Goal: Transaction & Acquisition: Obtain resource

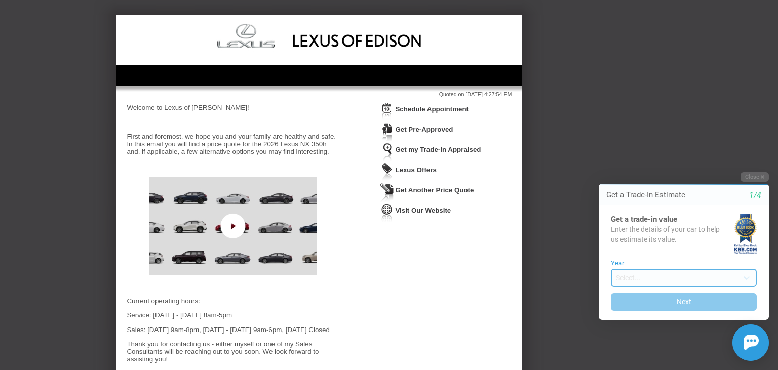
click at [639, 163] on body "Welcome! Get a Trade-In Estimate 1/4 Get a trade-in value Enter the details of …" at bounding box center [678, 163] width 201 height 0
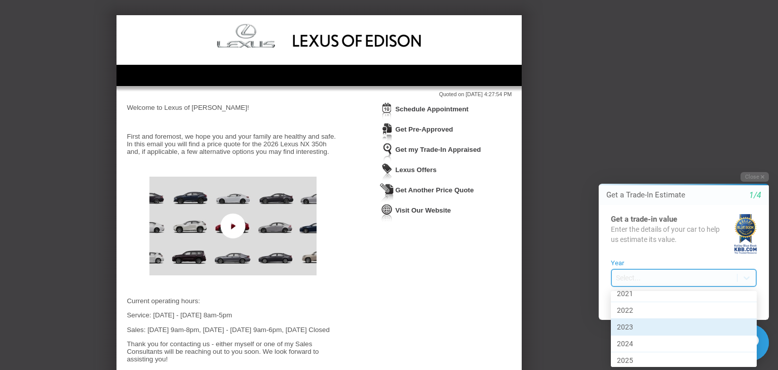
scroll to position [377, 0]
click at [637, 319] on div "2016" at bounding box center [684, 327] width 146 height 17
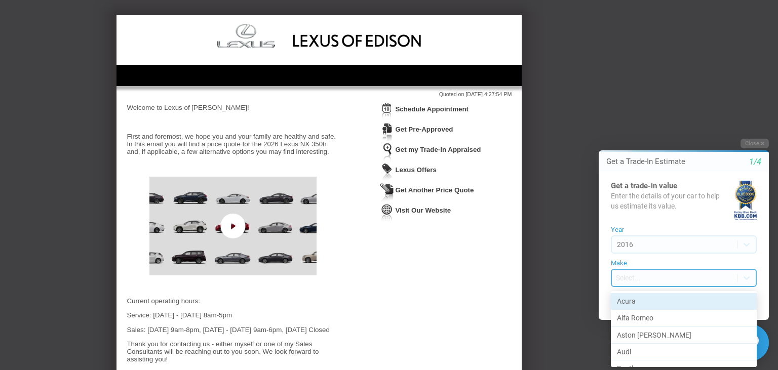
click at [645, 130] on body "Welcome! Get a Trade-In Estimate 1/4 Get a trade-in value Enter the details of …" at bounding box center [678, 130] width 201 height 0
click at [658, 280] on div at bounding box center [678, 250] width 201 height 241
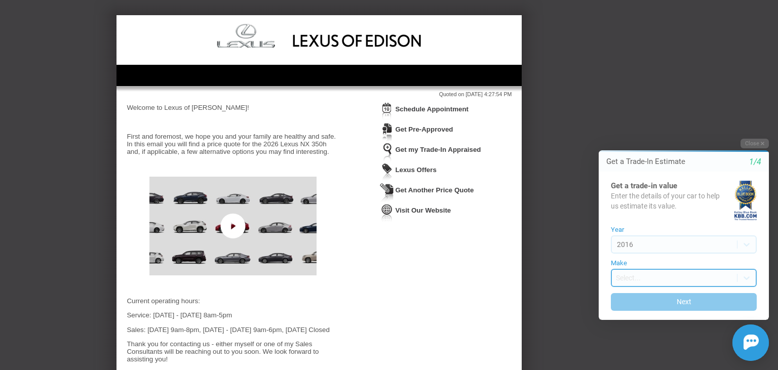
click at [660, 130] on body "Welcome! Get a Trade-In Estimate 1/4 Get a trade-in value Enter the details of …" at bounding box center [678, 130] width 201 height 0
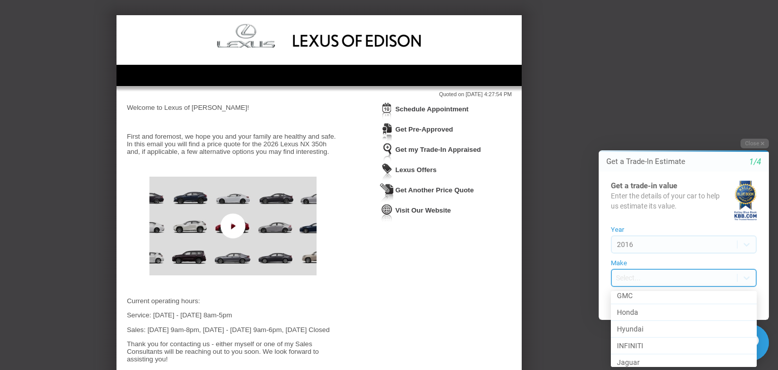
scroll to position [226, 0]
click at [674, 341] on div "Honda" at bounding box center [684, 344] width 146 height 17
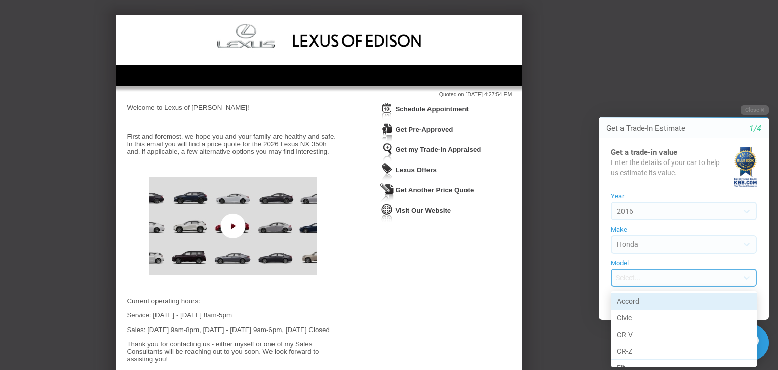
click at [708, 96] on body "Welcome! Get a Trade-In Estimate 1/4 Get a trade-in value Enter the details of …" at bounding box center [678, 96] width 201 height 0
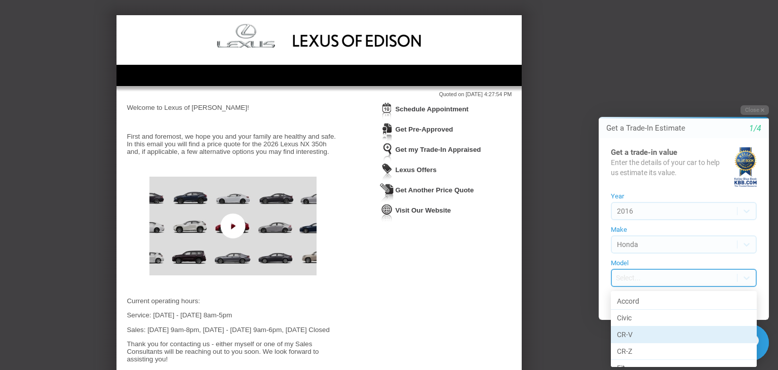
click at [661, 332] on div "CR-V" at bounding box center [684, 335] width 146 height 17
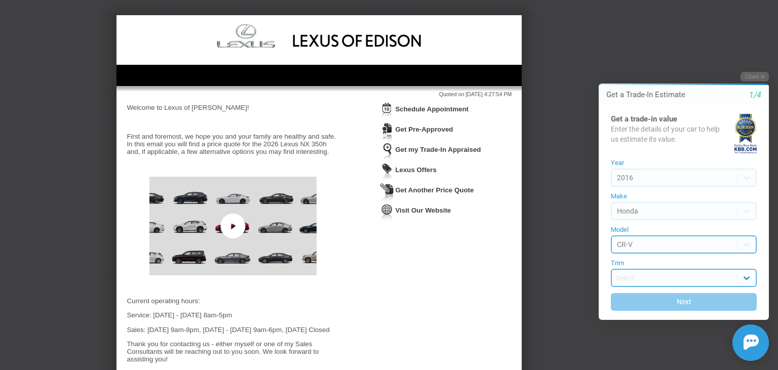
click at [748, 63] on body "Welcome! Get a Trade-In Estimate 1/4 Get a trade-in value Enter the details of …" at bounding box center [678, 63] width 201 height 0
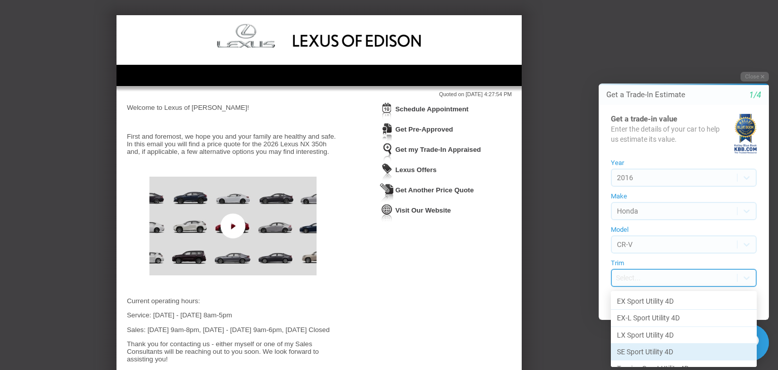
click at [679, 352] on div "SE Sport Utility 4D" at bounding box center [684, 352] width 146 height 17
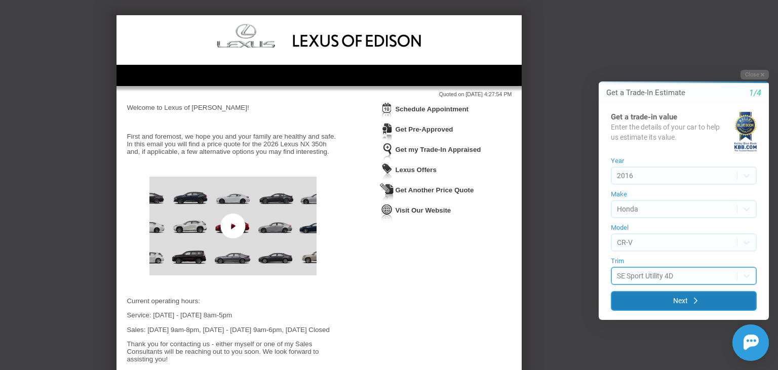
click at [691, 304] on button "Next" at bounding box center [684, 301] width 146 height 20
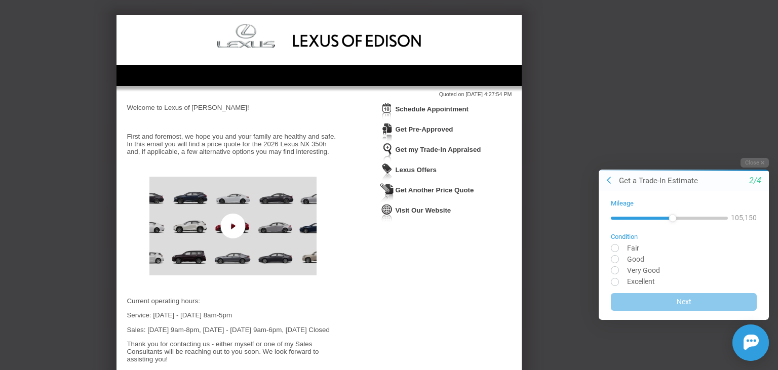
drag, startPoint x: 614, startPoint y: 219, endPoint x: 673, endPoint y: 222, distance: 59.4
click at [673, 222] on div at bounding box center [669, 218] width 117 height 18
click at [629, 256] on input "radio" at bounding box center [684, 259] width 146 height 8
radio input "true"
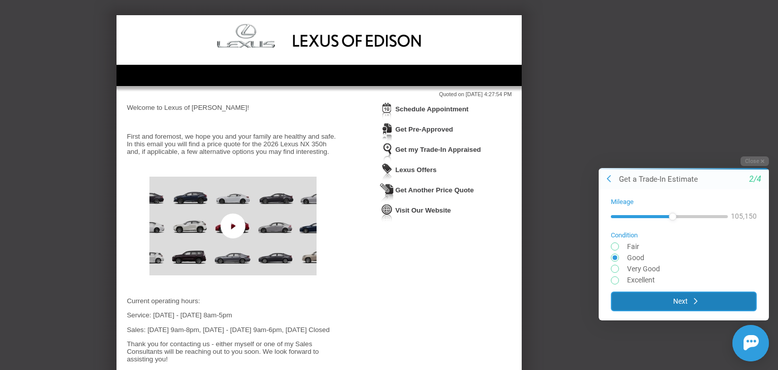
click at [681, 300] on button "Next" at bounding box center [684, 301] width 146 height 20
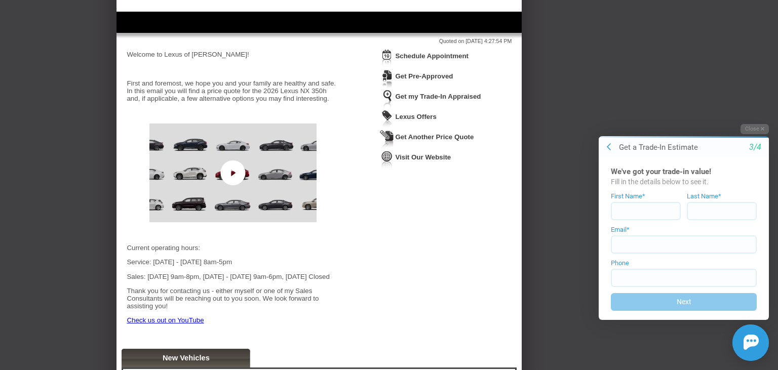
scroll to position [0, 0]
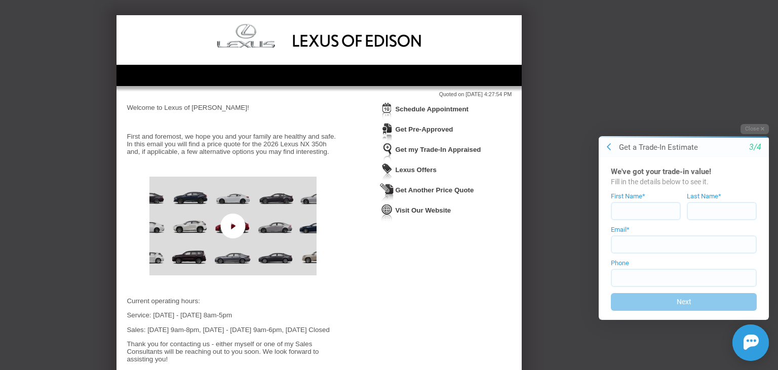
click at [431, 170] on link "Lexus Offers" at bounding box center [415, 170] width 41 height 8
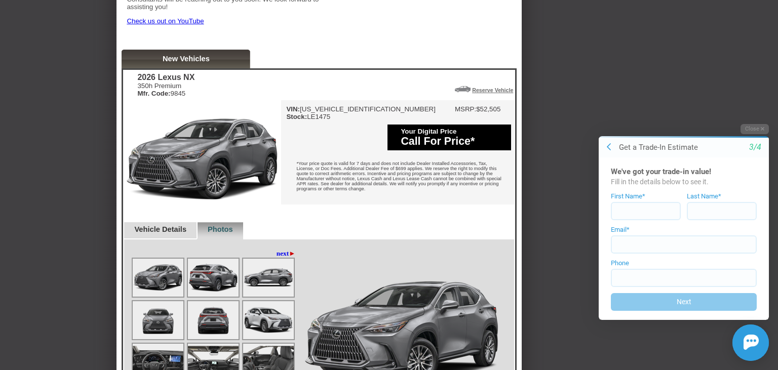
scroll to position [513, 0]
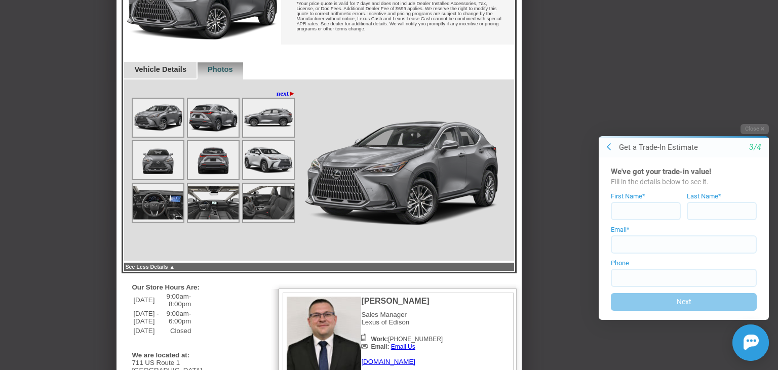
click at [214, 137] on img at bounding box center [213, 118] width 51 height 38
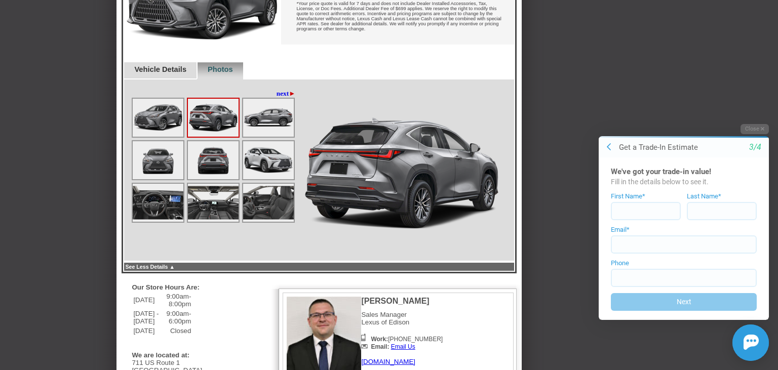
click at [267, 137] on img at bounding box center [268, 118] width 51 height 38
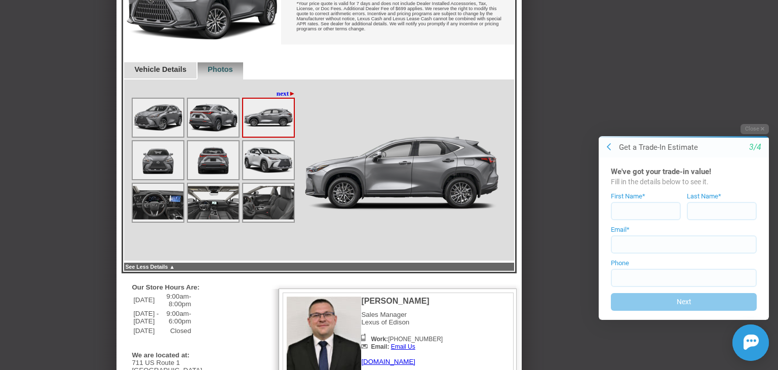
click at [277, 98] on link "next ►" at bounding box center [286, 94] width 19 height 8
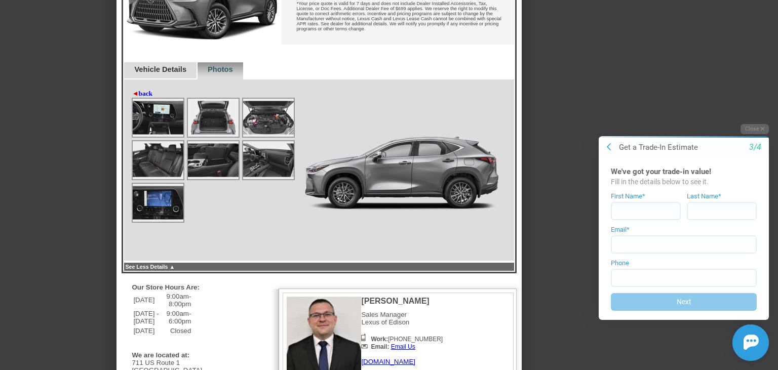
click at [272, 137] on img at bounding box center [268, 118] width 51 height 38
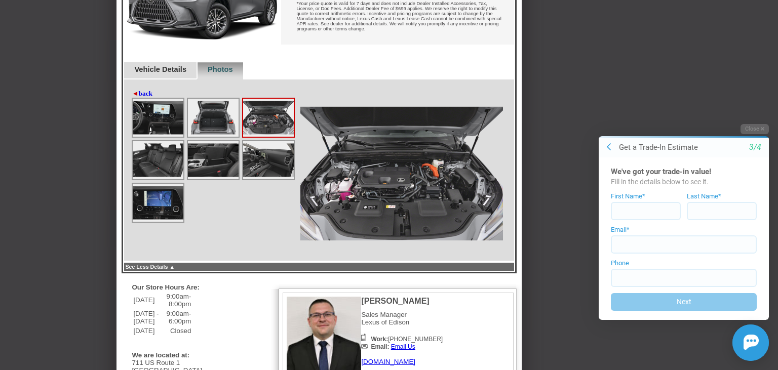
click at [272, 179] on img at bounding box center [268, 160] width 51 height 38
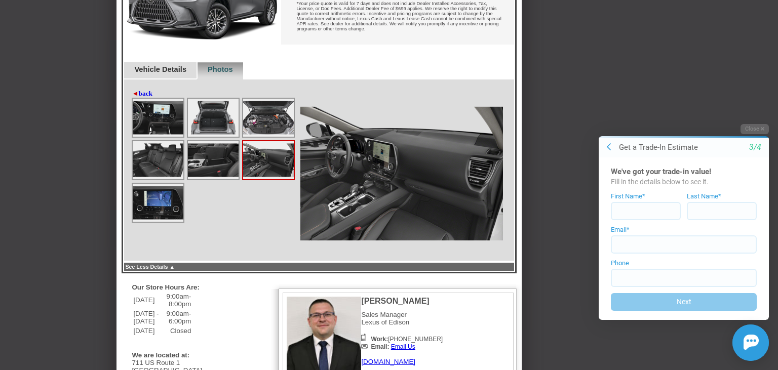
click at [229, 179] on img at bounding box center [213, 160] width 51 height 38
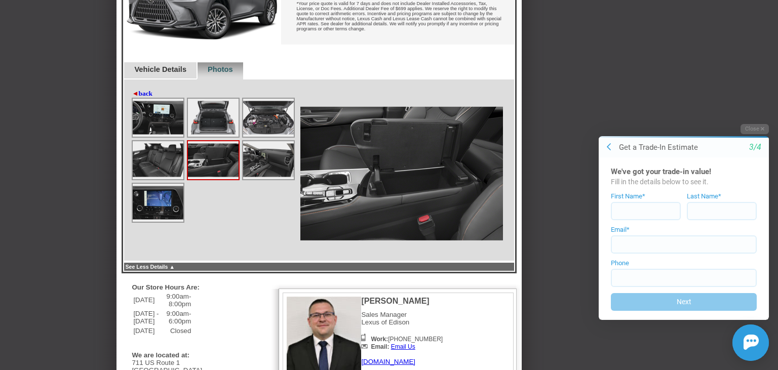
click at [221, 137] on img at bounding box center [213, 118] width 51 height 38
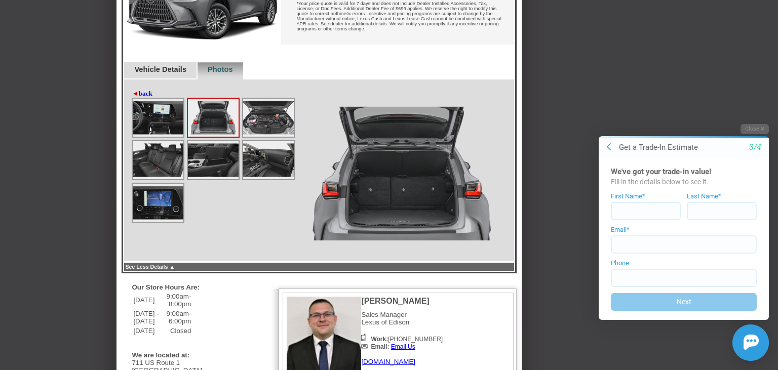
click at [177, 137] on img at bounding box center [158, 118] width 51 height 38
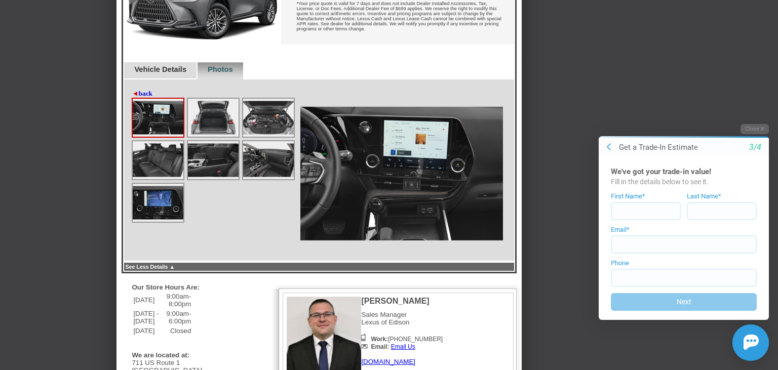
click at [167, 179] on img at bounding box center [158, 160] width 51 height 38
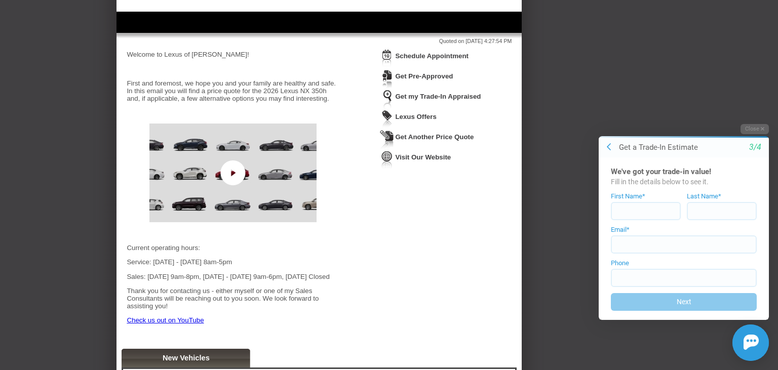
scroll to position [0, 0]
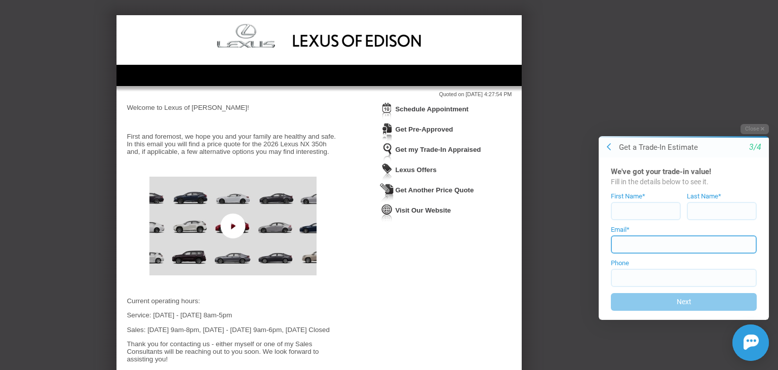
click at [649, 244] on input at bounding box center [684, 244] width 146 height 18
click at [635, 207] on input at bounding box center [646, 211] width 70 height 18
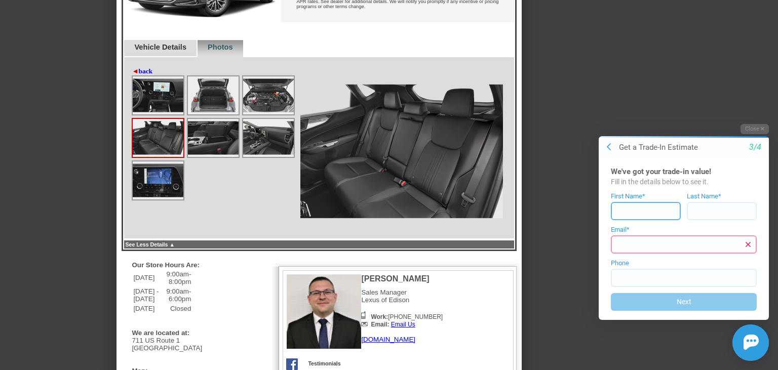
scroll to position [481, 0]
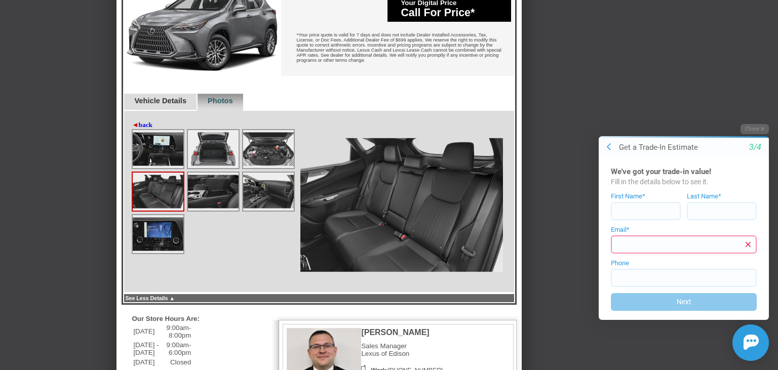
click at [186, 105] on link "Vehicle Details" at bounding box center [160, 101] width 52 height 8
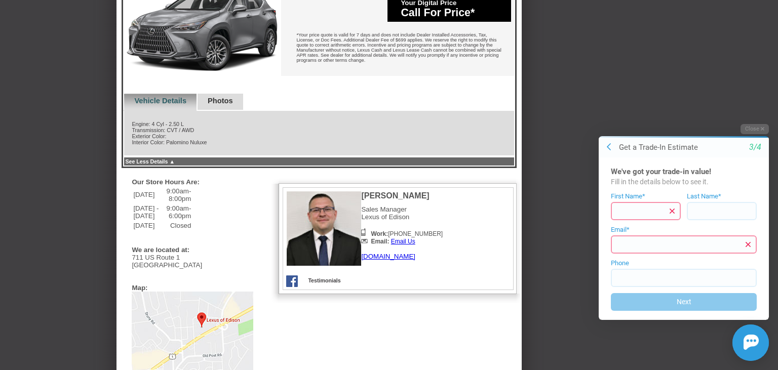
click at [213, 111] on div "Photos" at bounding box center [220, 102] width 47 height 17
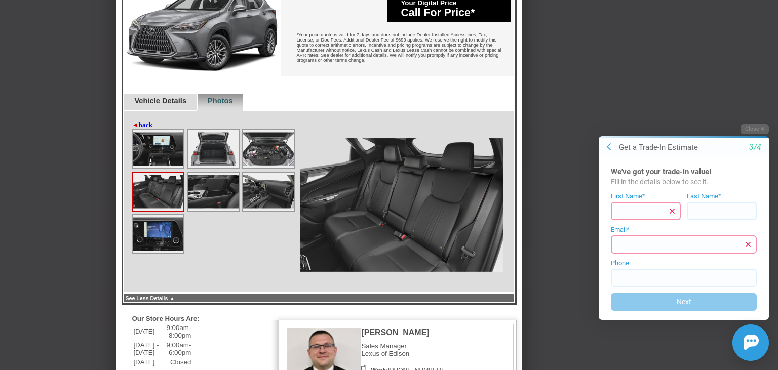
click at [635, 213] on input at bounding box center [646, 211] width 70 height 18
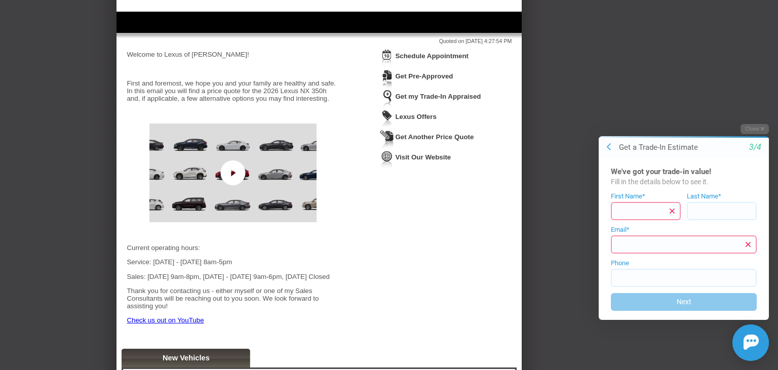
scroll to position [0, 0]
